Goal: Participate in discussion: Engage in conversation with other users on a specific topic

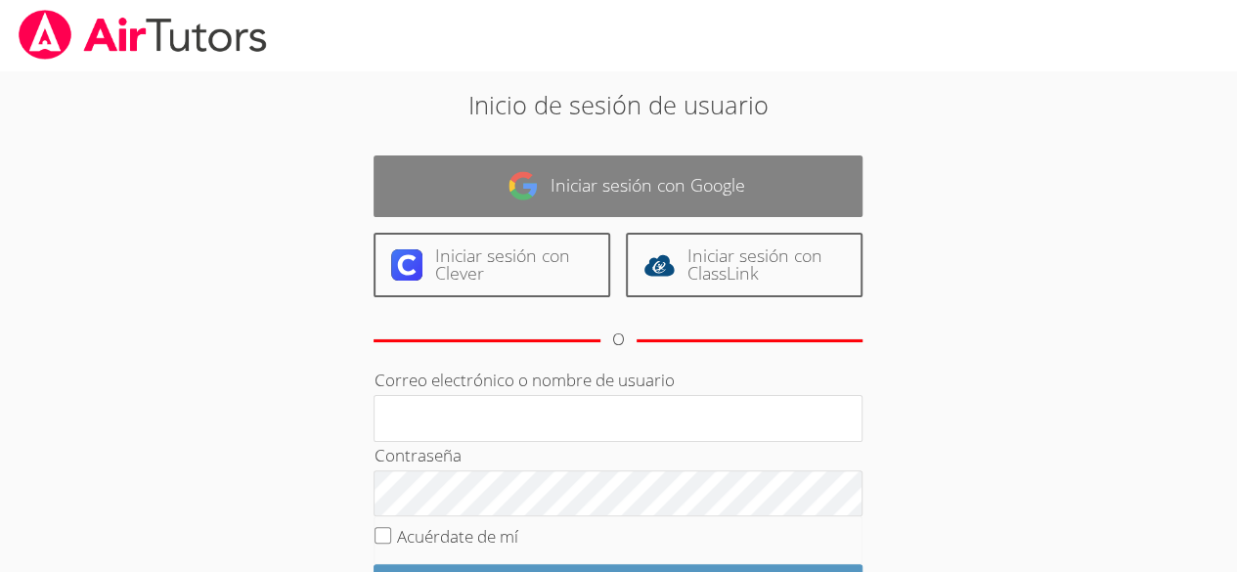
click at [469, 177] on link "Iniciar sesión con Google" at bounding box center [618, 186] width 489 height 62
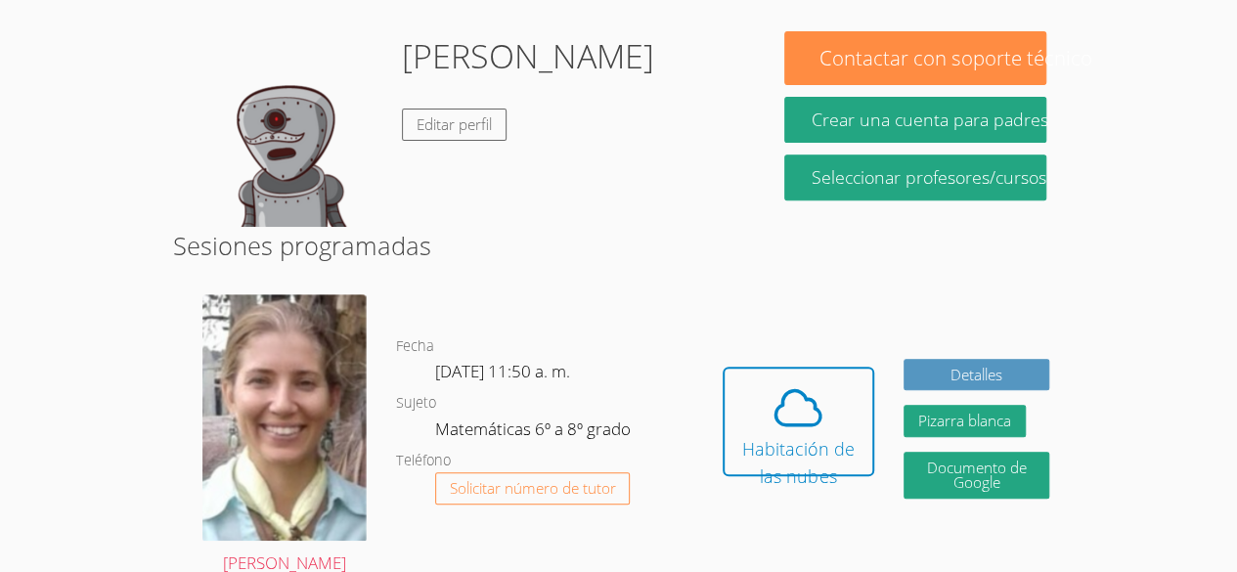
scroll to position [325, 0]
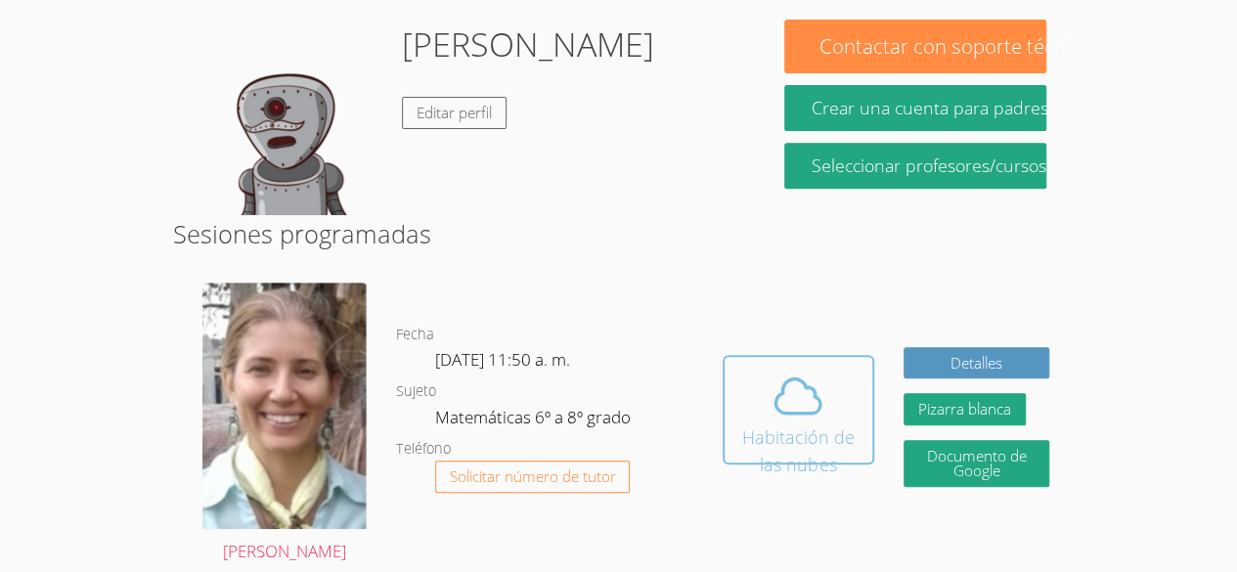
click at [777, 429] on font "Habitación de las nubes" at bounding box center [798, 450] width 112 height 51
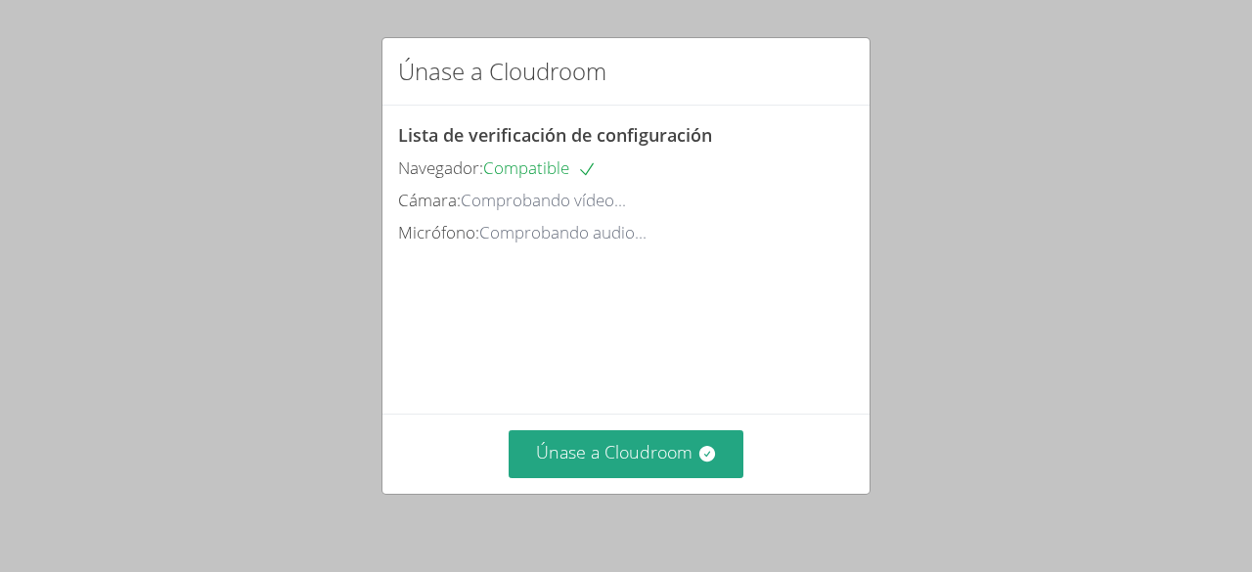
click at [1119, 512] on div "Únase a Cloudroom Lista de verificación de configuración Navegador: Compatible …" at bounding box center [626, 286] width 1252 height 572
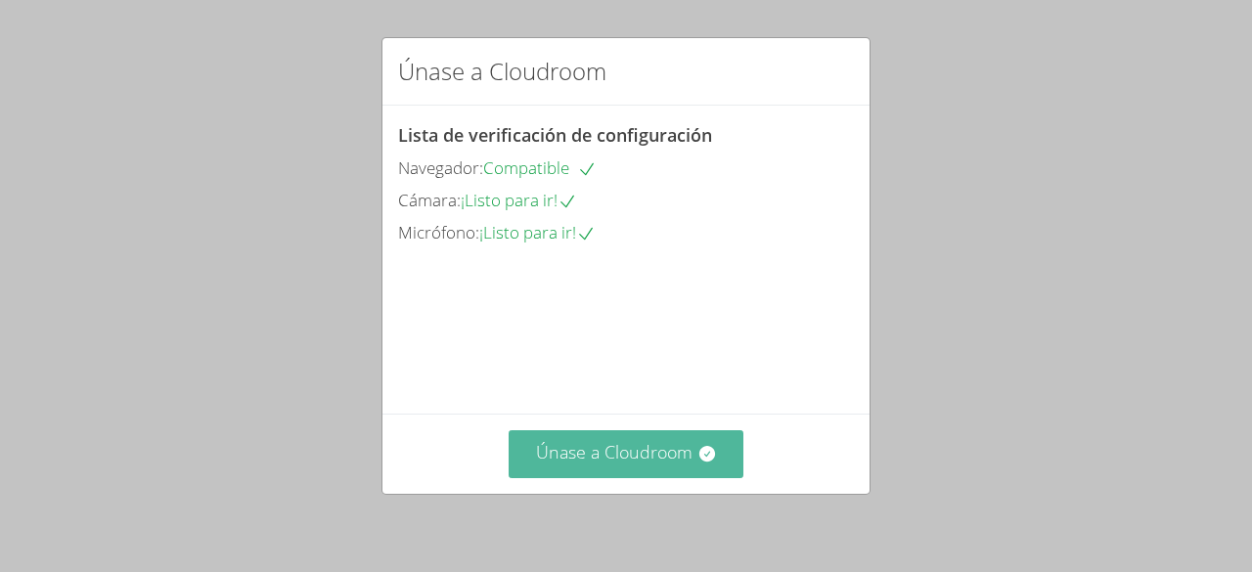
click at [697, 454] on icon at bounding box center [707, 454] width 20 height 20
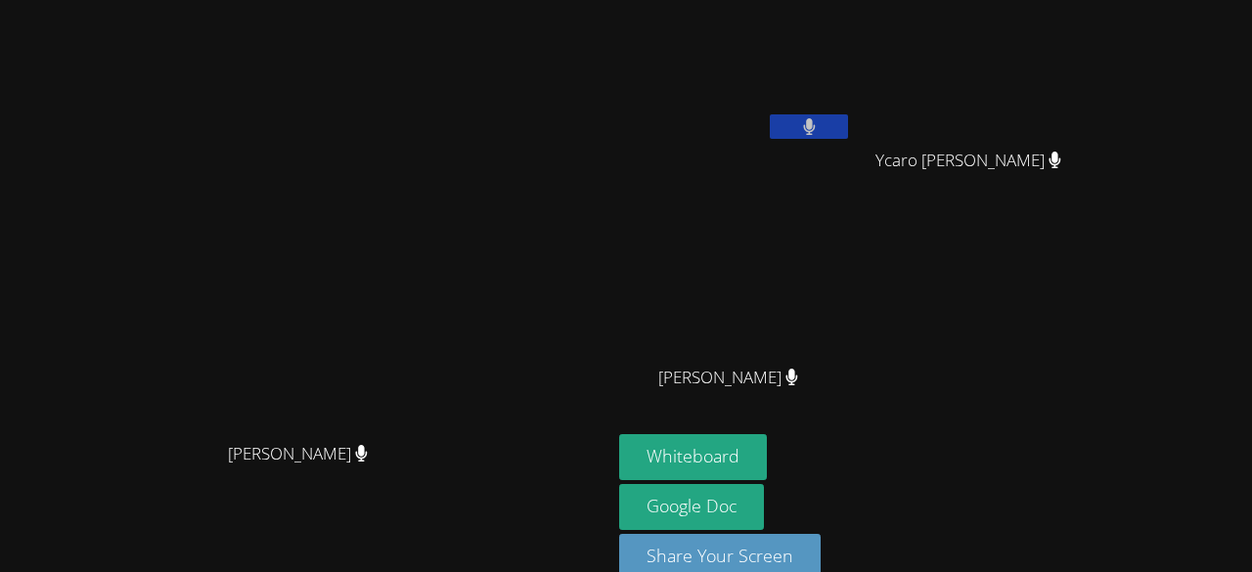
click at [1033, 327] on div "[PERSON_NAME] Ycaro [PERSON_NAME] Ycaro [PERSON_NAME] [PERSON_NAME] [PERSON_NAM…" at bounding box center [855, 221] width 473 height 426
click at [453, 168] on video at bounding box center [305, 264] width 293 height 335
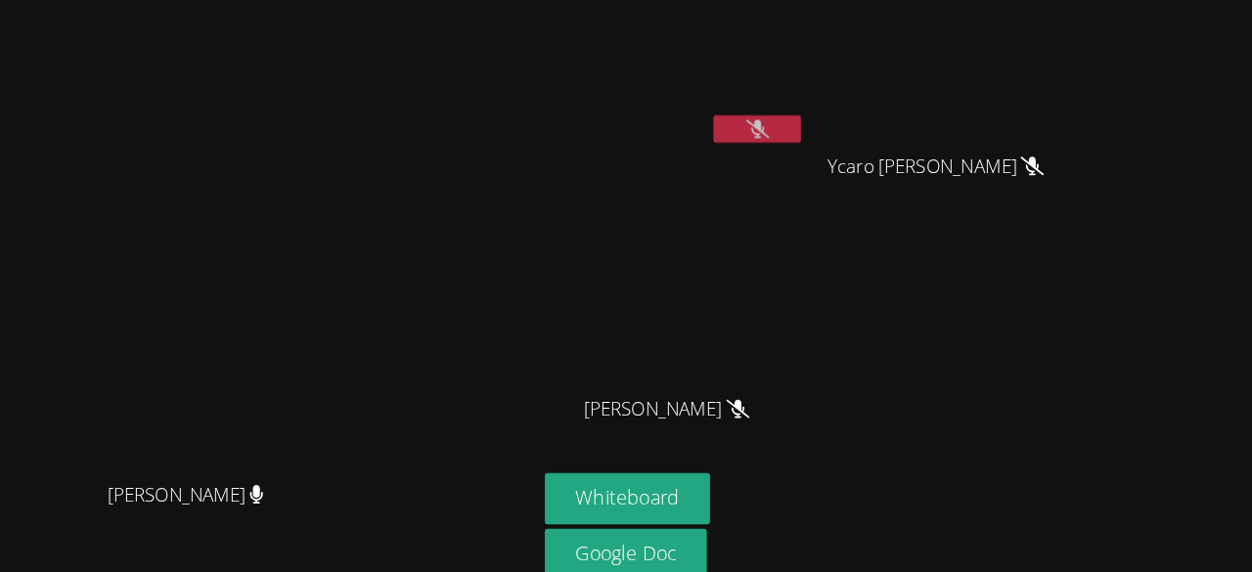
click at [819, 127] on icon at bounding box center [809, 126] width 21 height 17
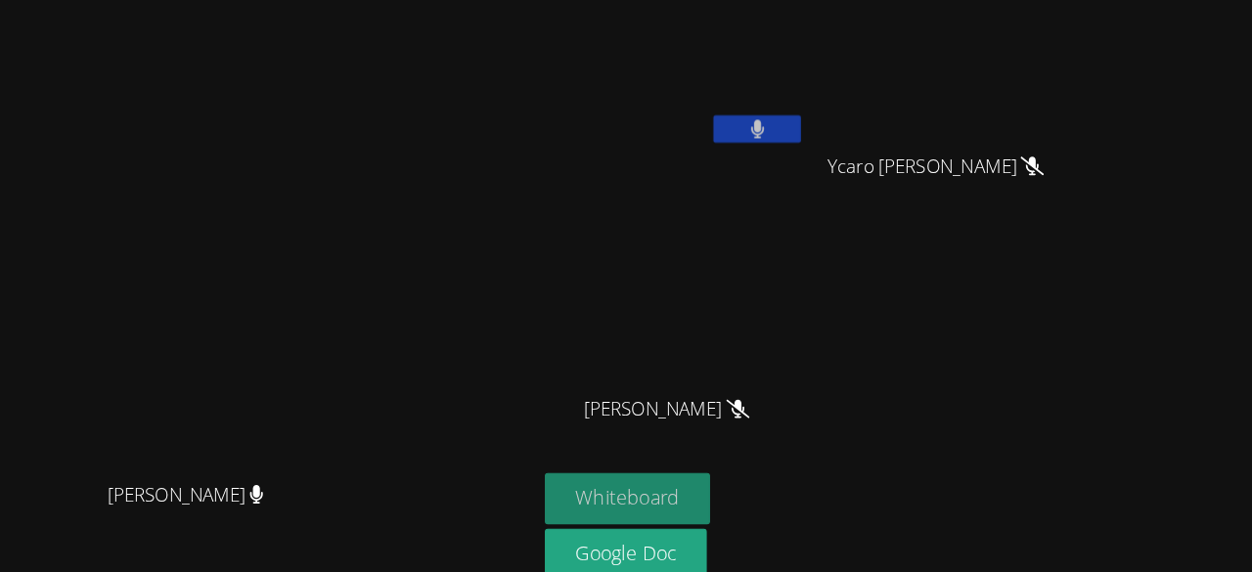
click at [767, 467] on button "Whiteboard" at bounding box center [693, 457] width 148 height 46
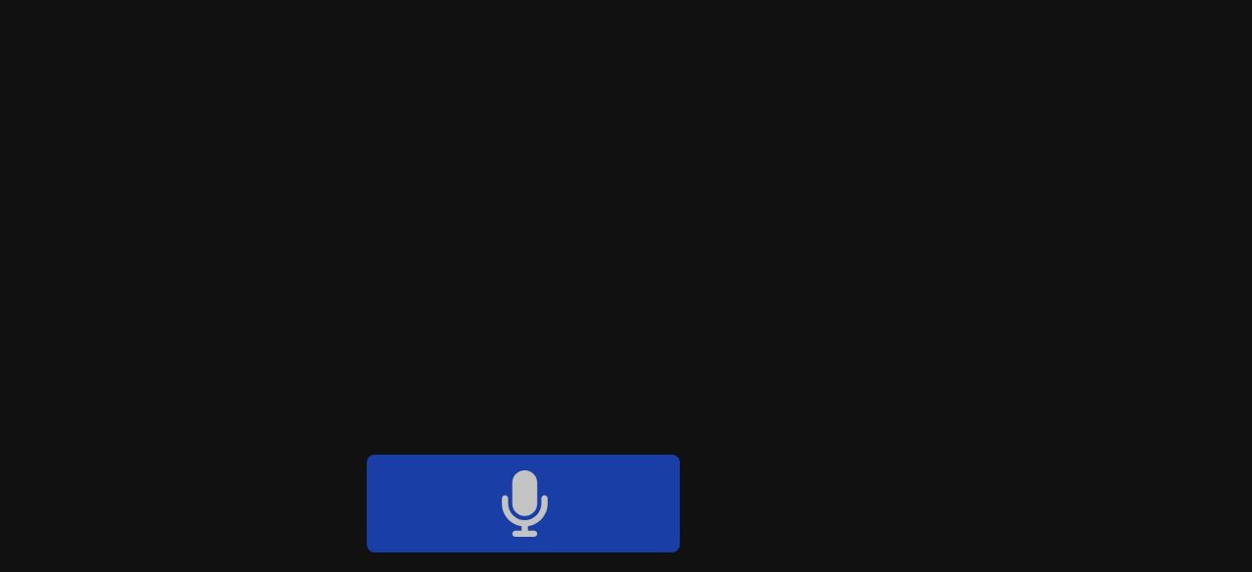
click at [848, 129] on button at bounding box center [809, 126] width 78 height 24
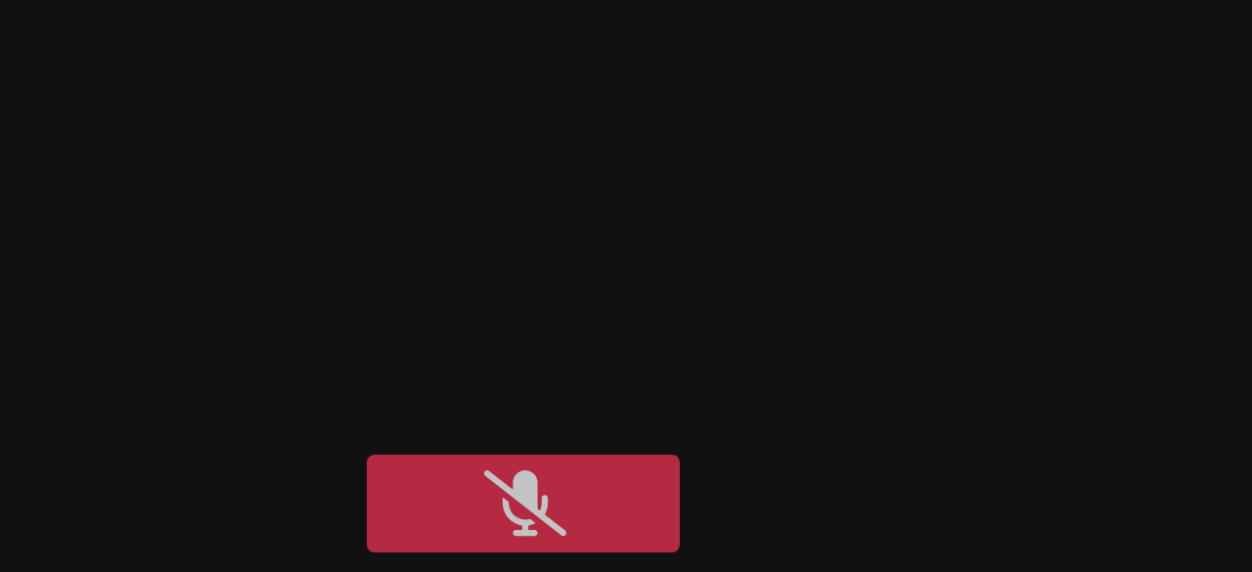
click at [819, 122] on icon at bounding box center [809, 126] width 21 height 17
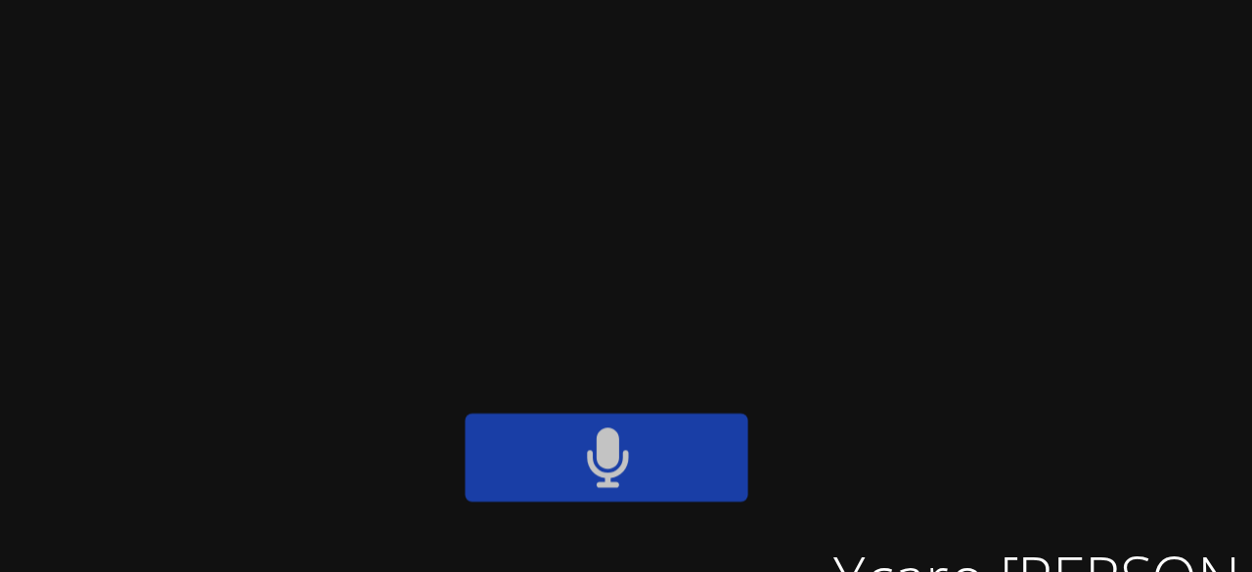
click at [815, 129] on icon at bounding box center [809, 126] width 12 height 17
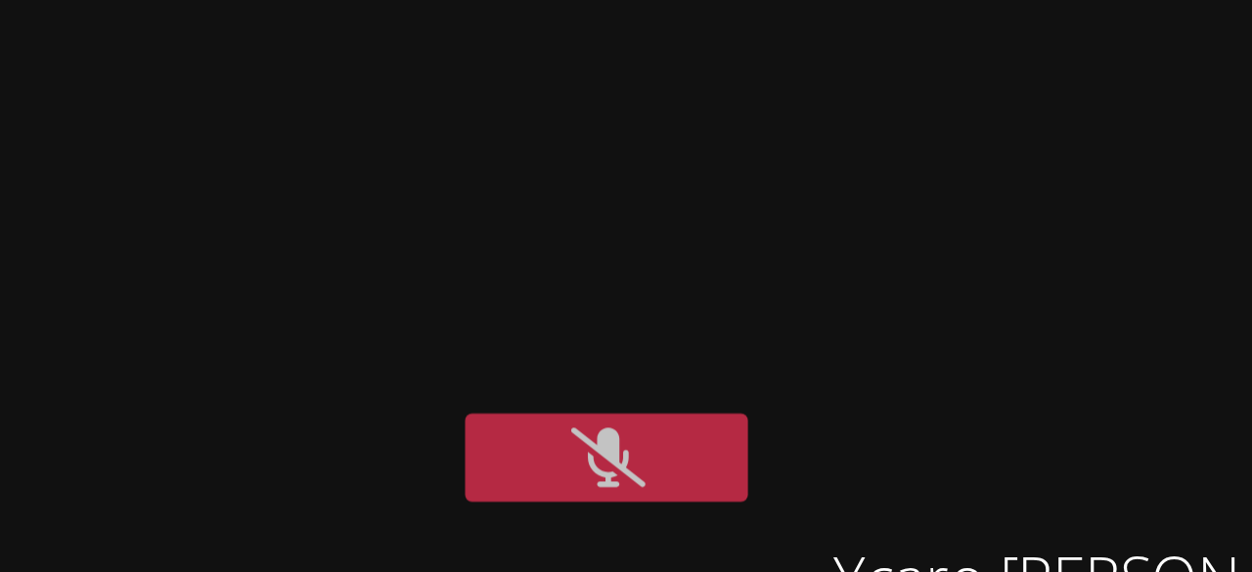
click at [848, 114] on button at bounding box center [809, 126] width 78 height 24
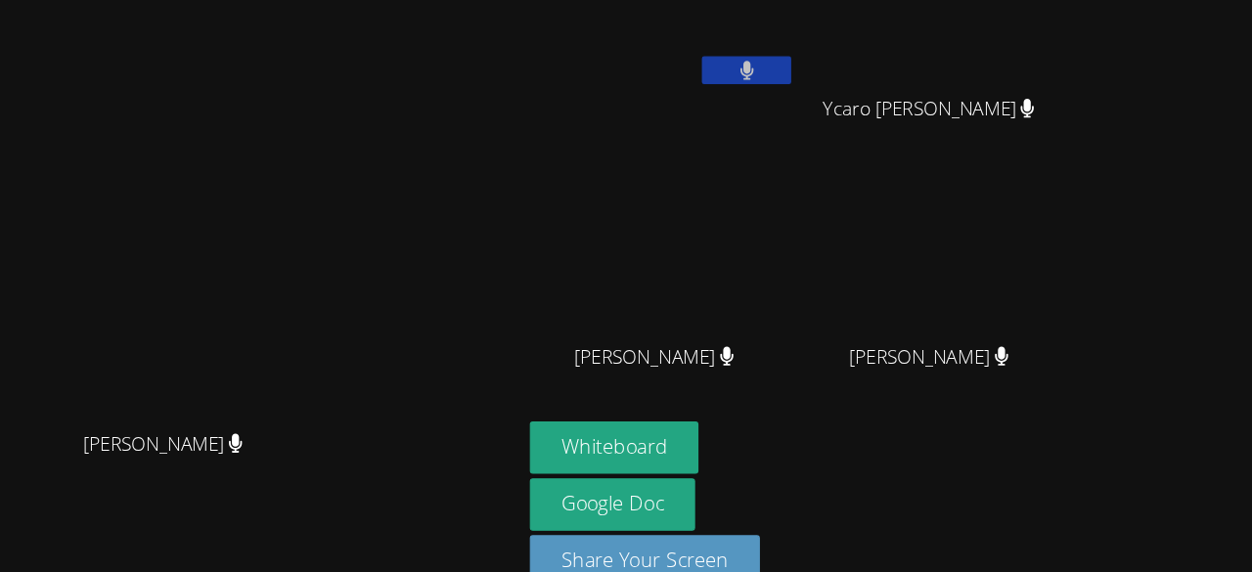
click at [848, 90] on button at bounding box center [809, 94] width 78 height 24
click at [819, 100] on icon at bounding box center [809, 94] width 21 height 17
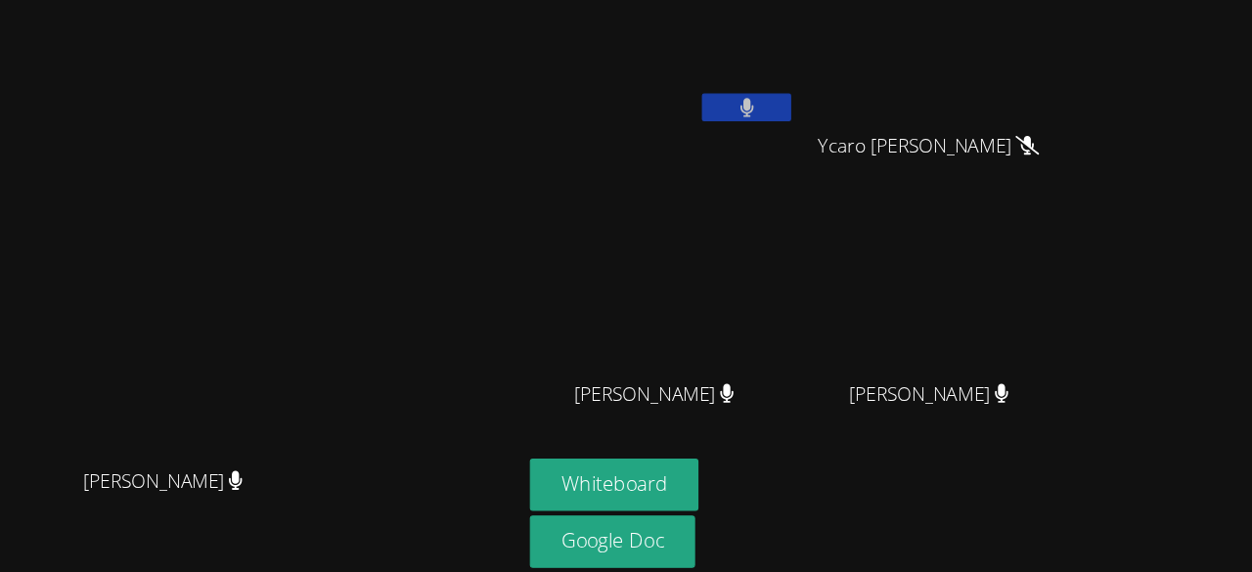
click at [453, 287] on video at bounding box center [305, 264] width 293 height 335
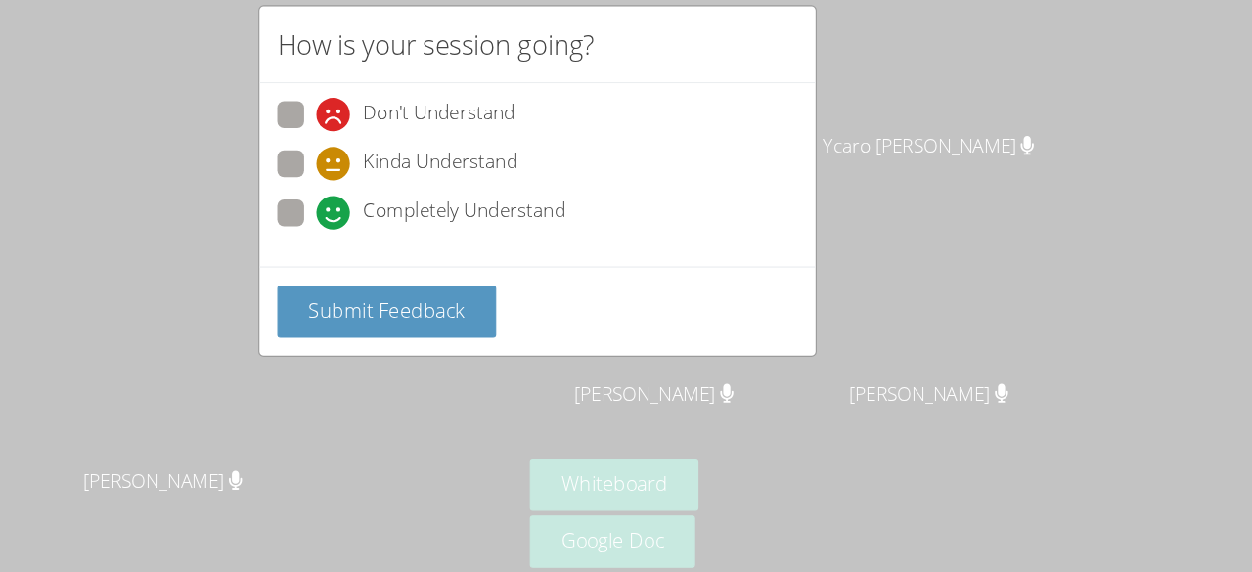
click at [432, 234] on span at bounding box center [432, 234] width 0 height 0
click at [432, 209] on input "Completely Understand" at bounding box center [440, 215] width 17 height 17
radio input "true"
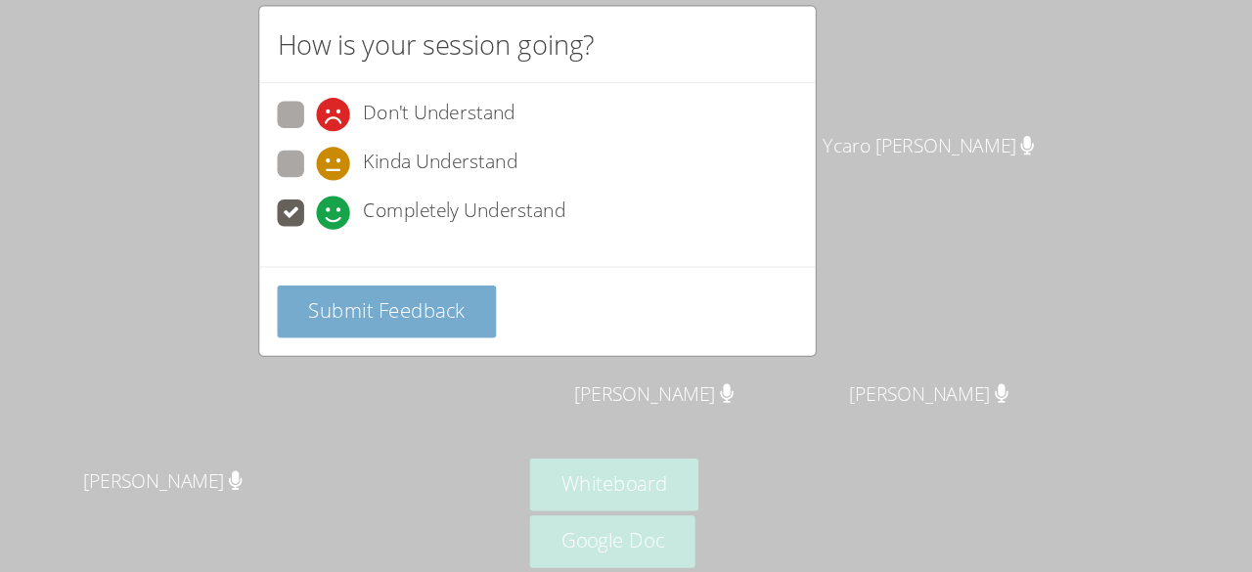
click at [430, 316] on button "Submit Feedback" at bounding box center [494, 306] width 192 height 46
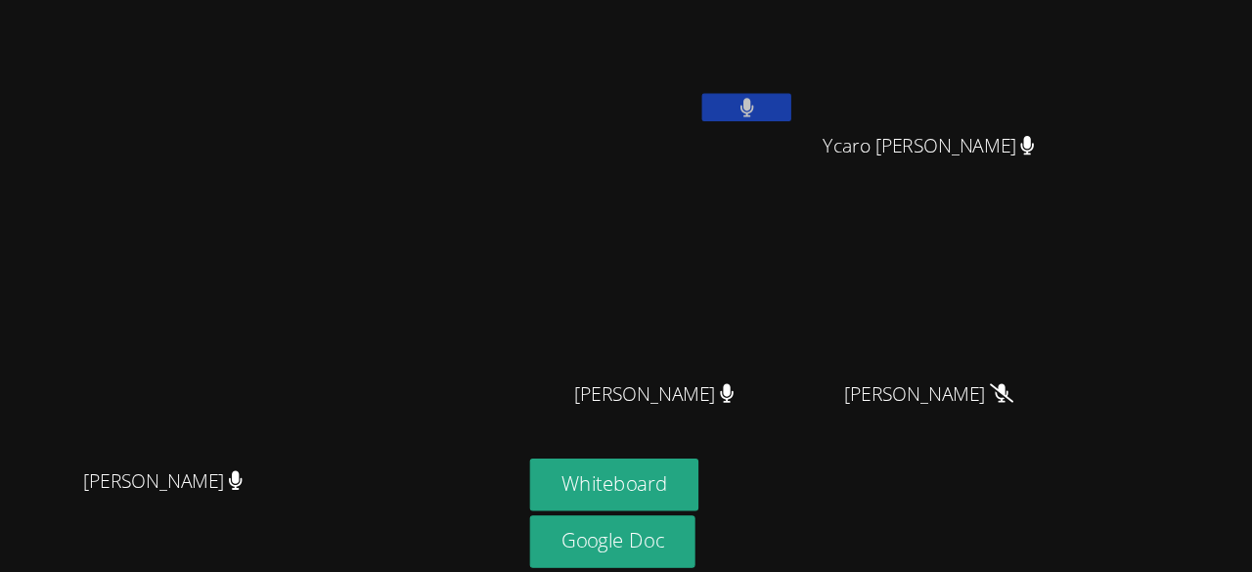
click at [453, 243] on video at bounding box center [305, 264] width 293 height 335
